Goal: Task Accomplishment & Management: Manage account settings

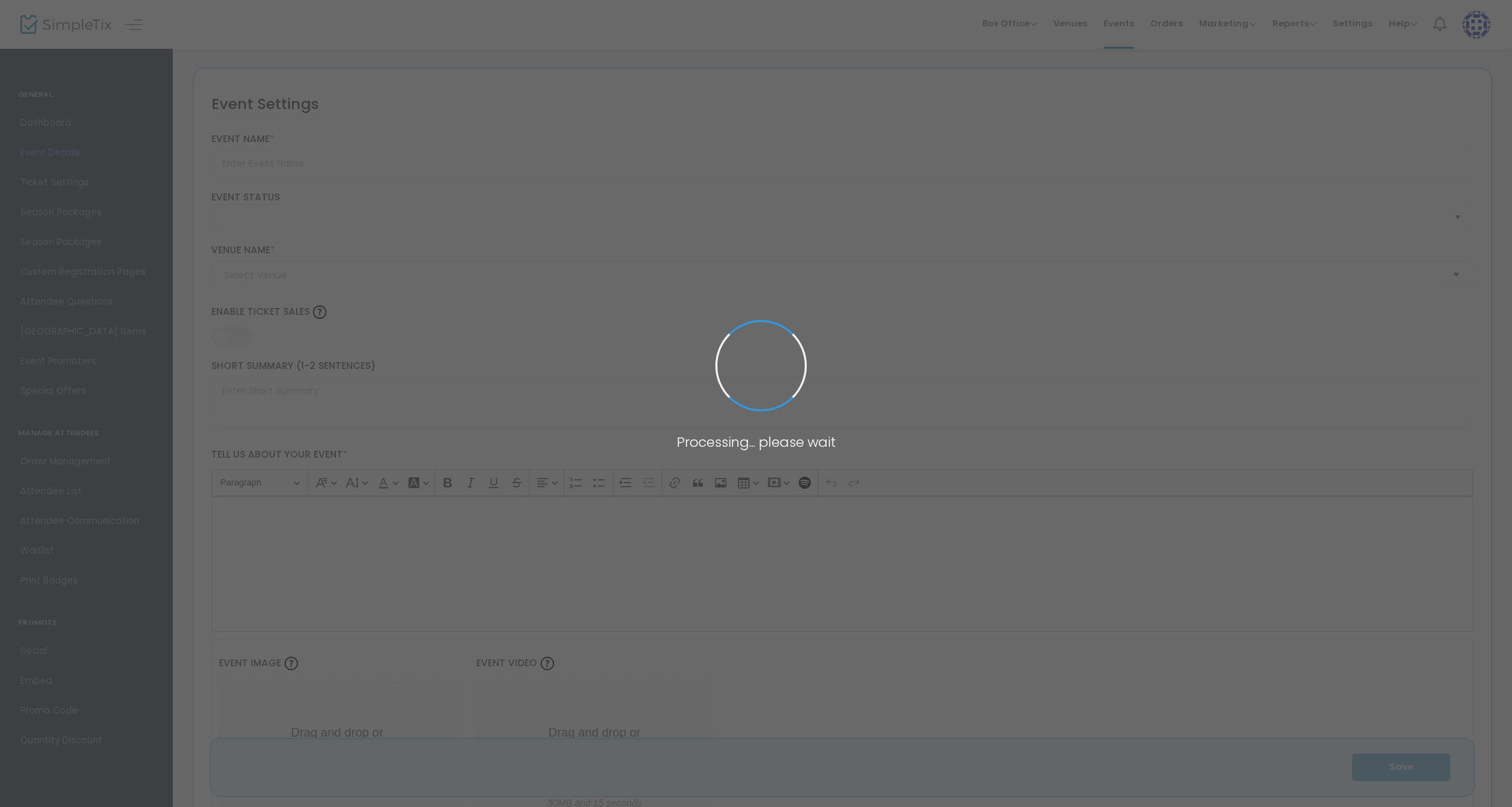
type input "Bonner Singer Christmas Concert - Redlands"
type textarea "Come hear The [PERSON_NAME] Singers with orchestra and get into the Christmas s…"
type input "Buy Tickets"
type input "The [DEMOGRAPHIC_DATA] ([GEOGRAPHIC_DATA])"
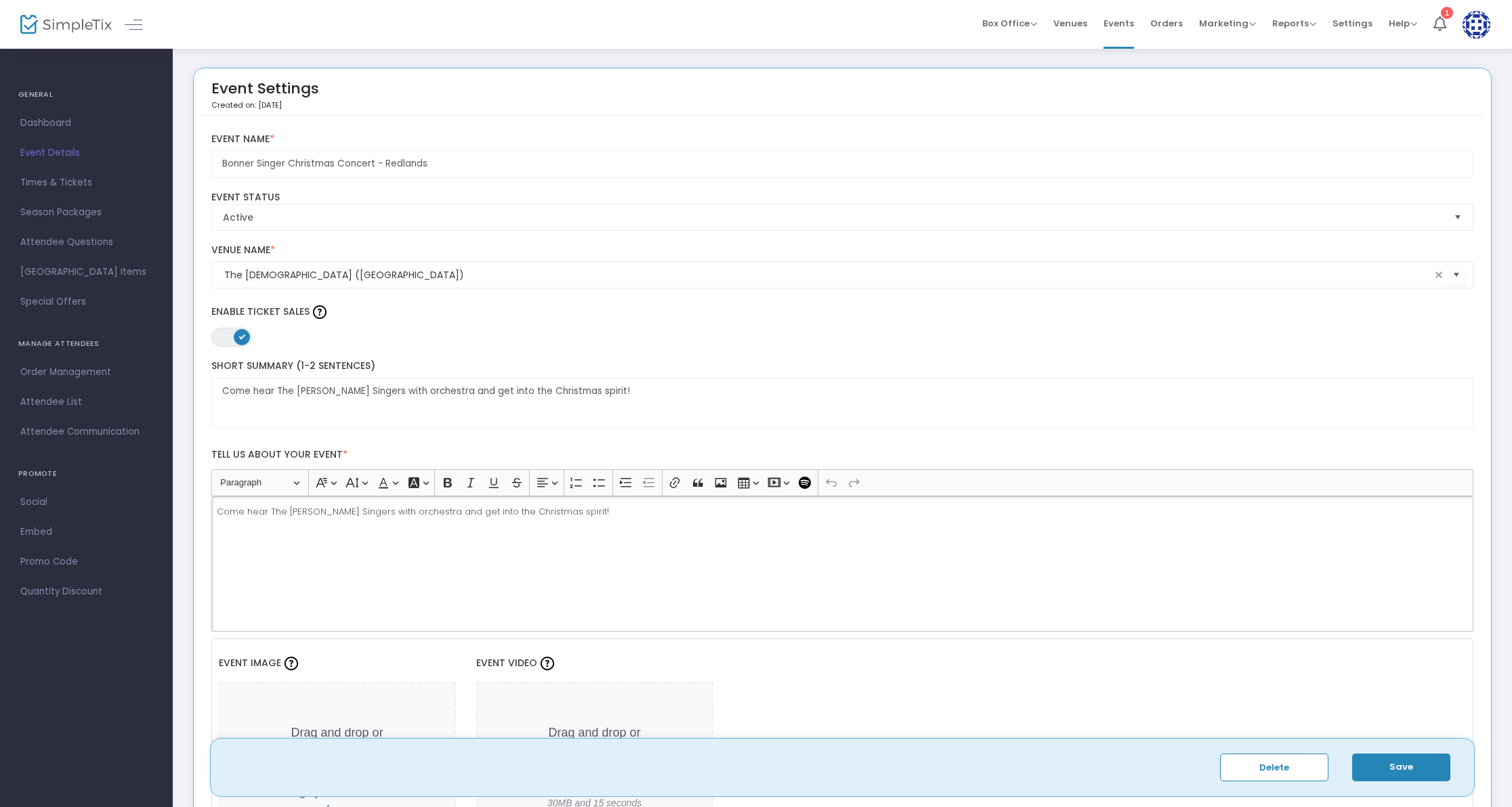
click at [587, 514] on p "Come hear The [PERSON_NAME] Singers with orchestra and get into the Christmas s…" at bounding box center [841, 512] width 1250 height 13
click at [1406, 773] on button "Save" at bounding box center [1401, 768] width 98 height 28
click at [1076, 24] on span "Venues" at bounding box center [1070, 23] width 34 height 35
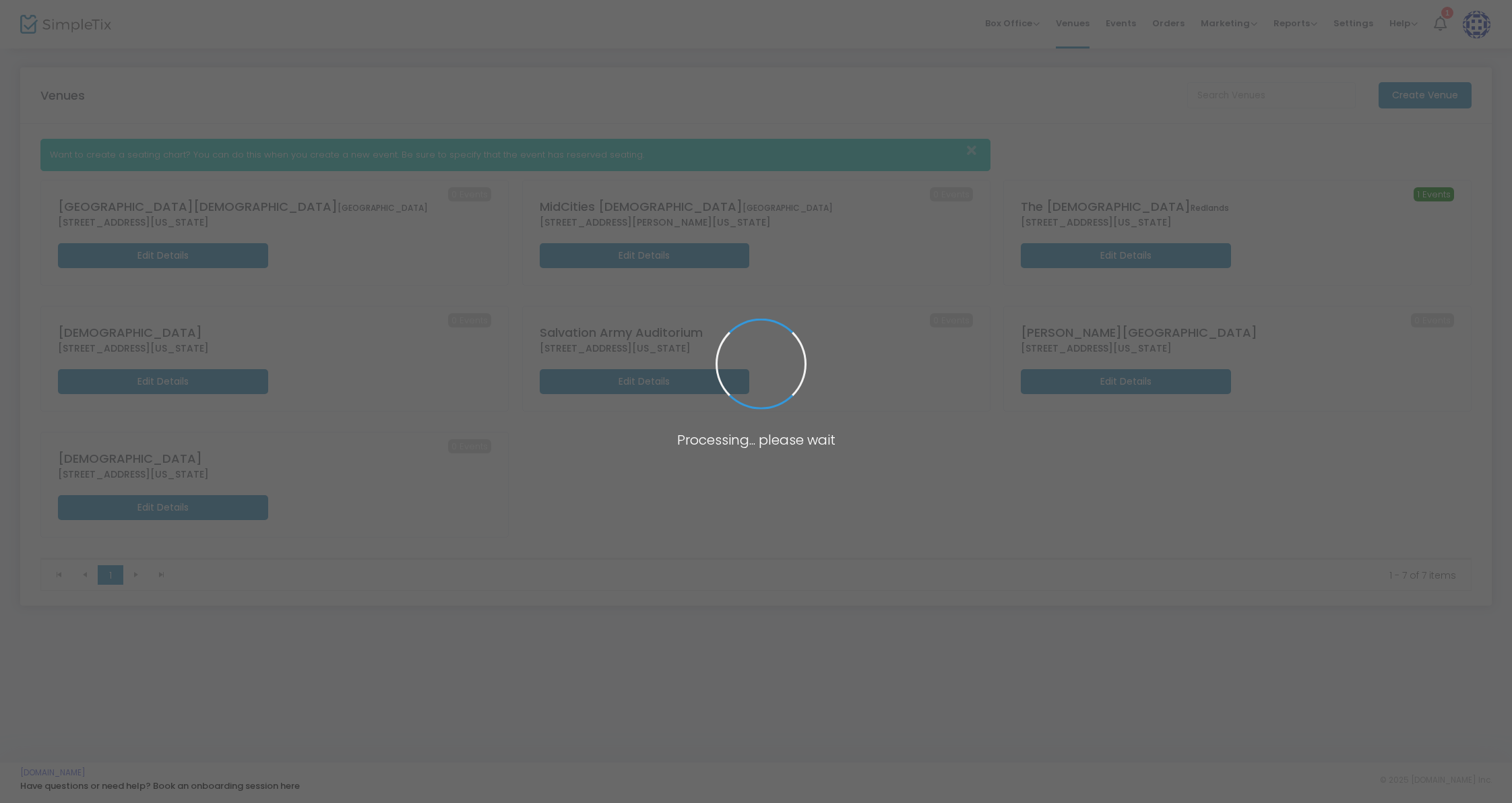
click at [1126, 22] on span at bounding box center [756, 401] width 1512 height 803
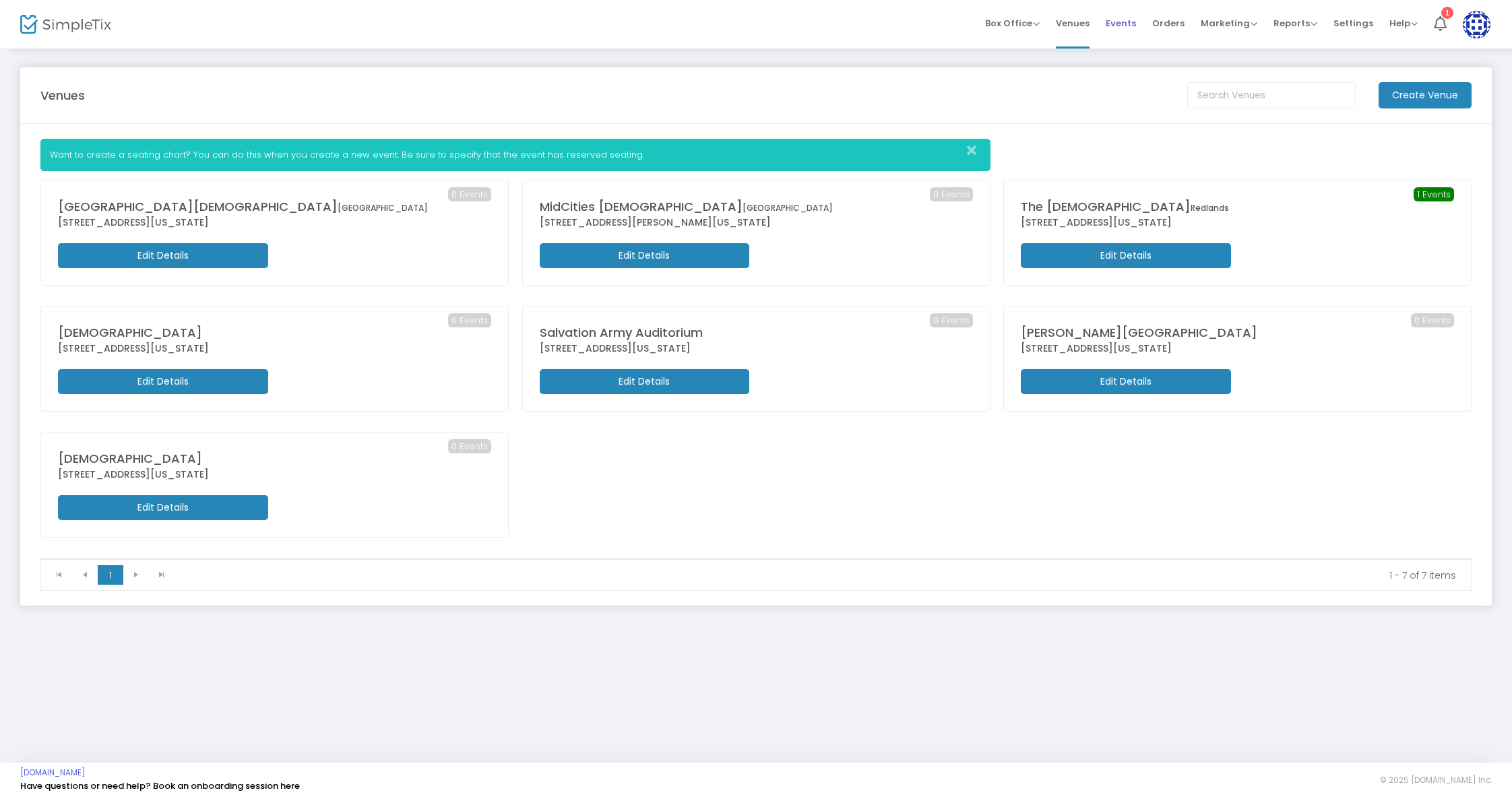
click at [1135, 19] on span "Events" at bounding box center [1121, 23] width 31 height 34
